Goal: Information Seeking & Learning: Find specific page/section

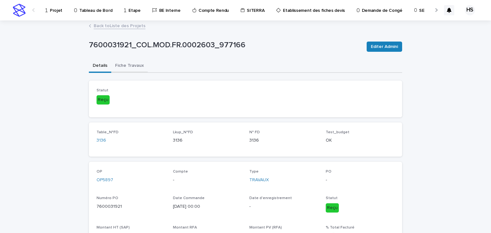
click at [117, 65] on button "Fiche Travaux" at bounding box center [129, 65] width 36 height 13
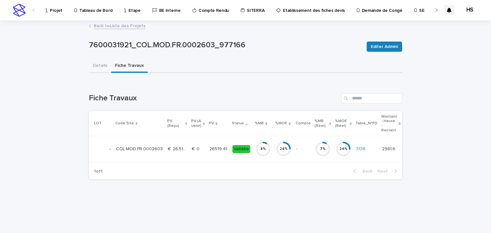
click at [213, 150] on p "26519.41" at bounding box center [218, 148] width 19 height 7
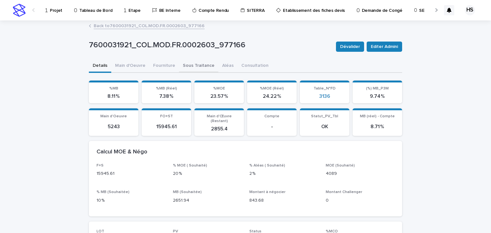
click at [196, 63] on button "Sous Traitance" at bounding box center [198, 65] width 39 height 13
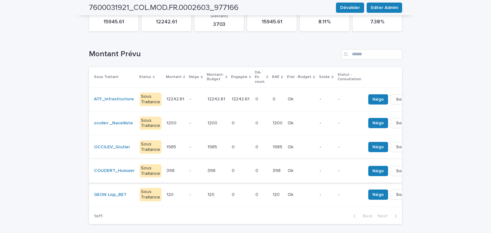
scroll to position [51, 0]
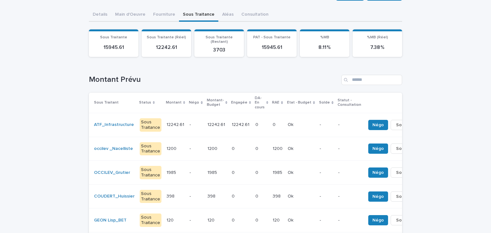
click at [212, 121] on p "12242.61" at bounding box center [216, 124] width 19 height 7
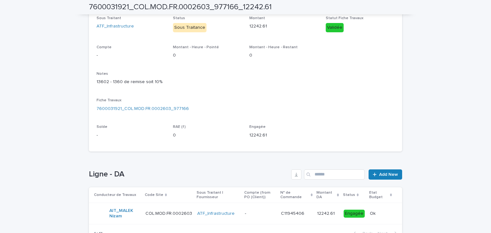
scroll to position [133, 0]
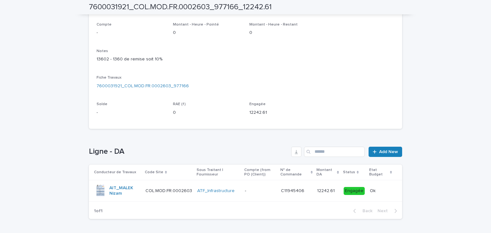
click at [254, 190] on p "-" at bounding box center [260, 190] width 31 height 5
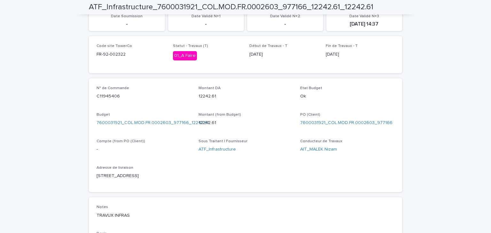
scroll to position [281, 0]
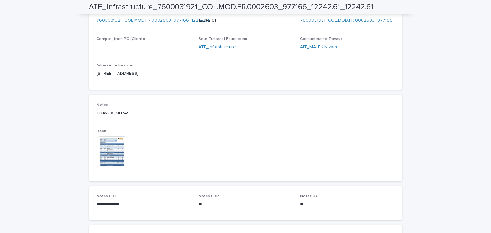
click at [101, 144] on img at bounding box center [111, 151] width 31 height 31
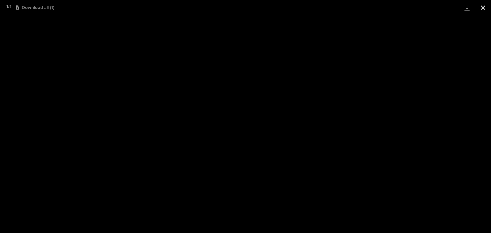
click at [480, 10] on button "Close gallery" at bounding box center [483, 7] width 16 height 15
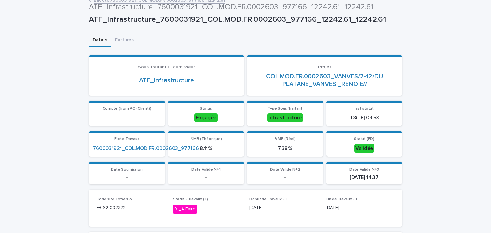
scroll to position [0, 0]
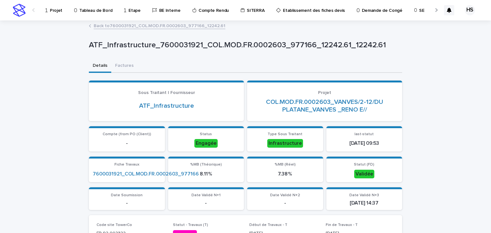
click at [116, 27] on link "Back to 7600031921_COL.MOD.FR.0002603_977166_12242.61" at bounding box center [160, 25] width 132 height 7
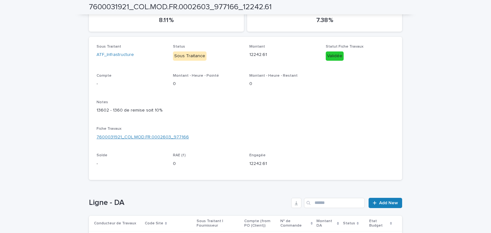
click at [160, 137] on link "7600031921_COL.MOD.FR.0002603_977166" at bounding box center [142, 137] width 92 height 7
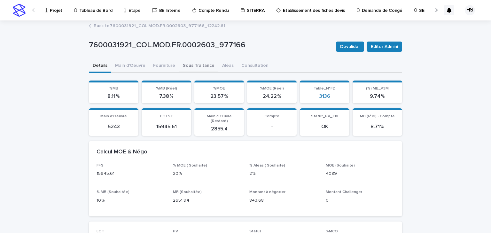
click at [189, 66] on button "Sous Traitance" at bounding box center [198, 65] width 39 height 13
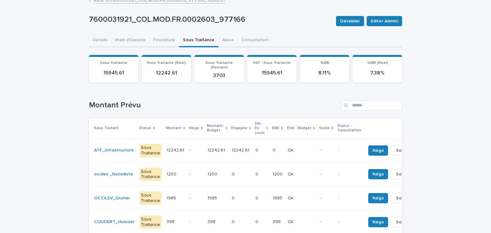
scroll to position [77, 0]
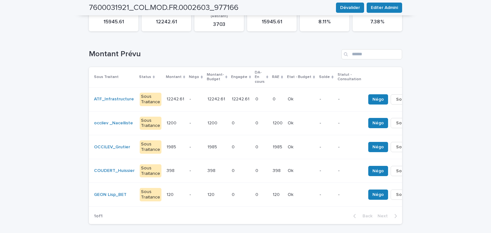
click at [209, 143] on p "1985" at bounding box center [212, 146] width 11 height 7
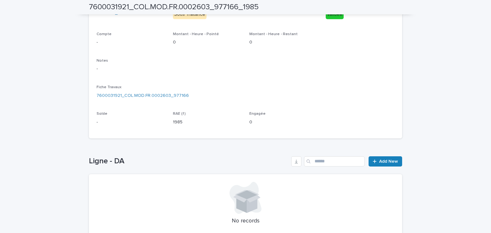
scroll to position [21, 0]
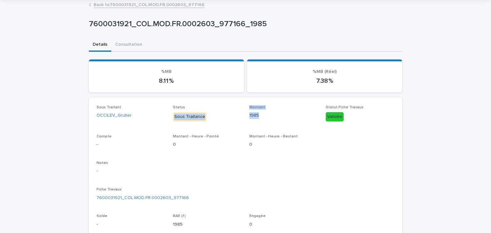
drag, startPoint x: 256, startPoint y: 116, endPoint x: 243, endPoint y: 107, distance: 15.5
click at [243, 107] on div "Sous Traitant OCCILEV_Grutier Status Sous Traitance Montant 1985 Statut Fiche T…" at bounding box center [245, 169] width 298 height 128
click at [253, 116] on p "1985" at bounding box center [283, 115] width 69 height 7
drag, startPoint x: 258, startPoint y: 117, endPoint x: 247, endPoint y: 118, distance: 10.9
click at [249, 118] on div "Montant 1985" at bounding box center [283, 114] width 69 height 19
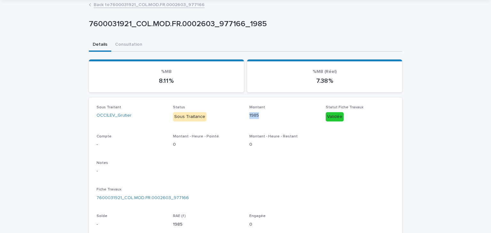
click at [246, 124] on div "Sous Traitant OCCILEV_Grutier Status Sous Traitance Montant 1985 Statut Fiche T…" at bounding box center [245, 169] width 298 height 128
drag, startPoint x: 256, startPoint y: 115, endPoint x: 248, endPoint y: 113, distance: 7.9
click at [249, 113] on p "1985" at bounding box center [283, 115] width 69 height 7
click at [148, 5] on link "Back to 7600031921_COL.MOD.FR.0002603_977166" at bounding box center [149, 4] width 111 height 7
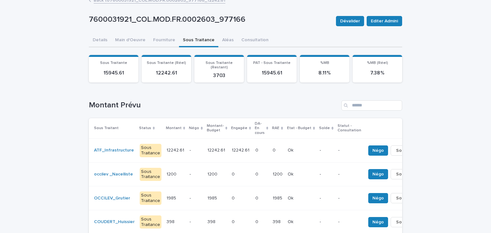
scroll to position [77, 0]
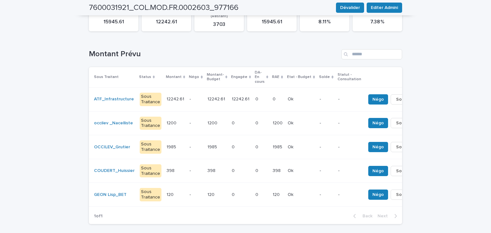
click at [216, 120] on p at bounding box center [216, 122] width 19 height 5
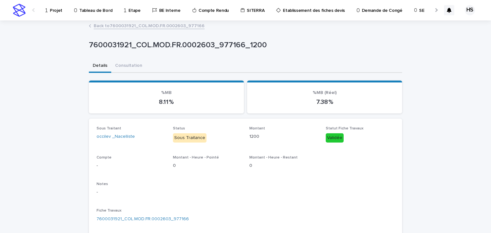
click at [153, 23] on link "Back to 7600031921_COL.MOD.FR.0002603_977166" at bounding box center [149, 25] width 111 height 7
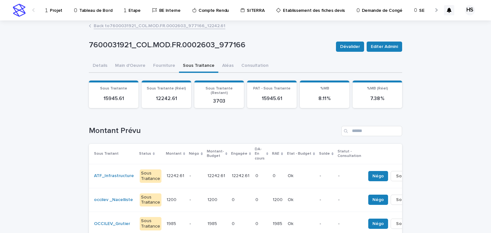
click at [59, 9] on p "Projet" at bounding box center [56, 6] width 12 height 13
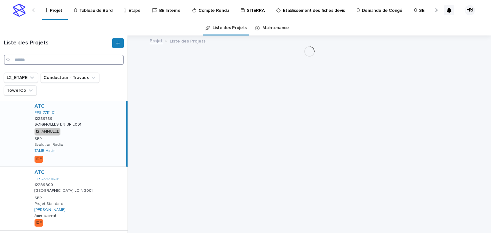
click at [42, 57] on input "Search" at bounding box center [64, 60] width 120 height 10
paste input "*******"
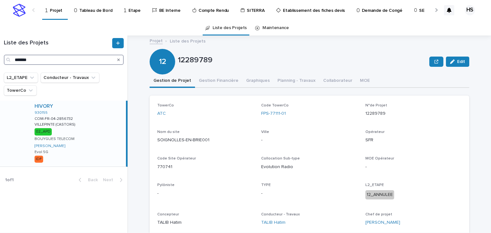
type input "*******"
click at [93, 125] on div "HIVORY 930155 COM-FR-04-2856732 COM-FR-04-2856732 VILLEPINTE (CASTORS) VILLEPIN…" at bounding box center [77, 134] width 96 height 66
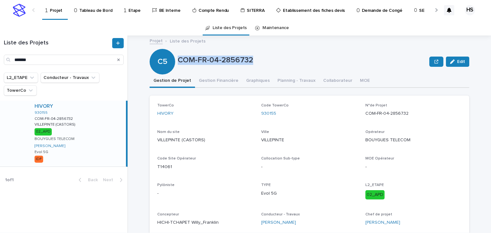
drag, startPoint x: 251, startPoint y: 59, endPoint x: 178, endPoint y: 65, distance: 73.2
click at [178, 65] on div "COM-FR-04-2856732" at bounding box center [302, 62] width 249 height 12
copy p "COM-FR-04-2856732"
click at [289, 58] on p "COM-FR-04-2856732" at bounding box center [302, 60] width 249 height 9
